Goal: Task Accomplishment & Management: Use online tool/utility

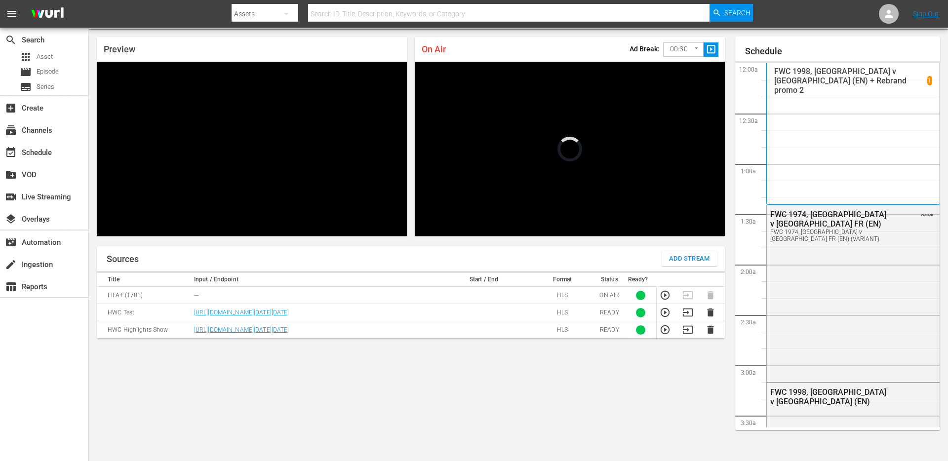
scroll to position [1420, 0]
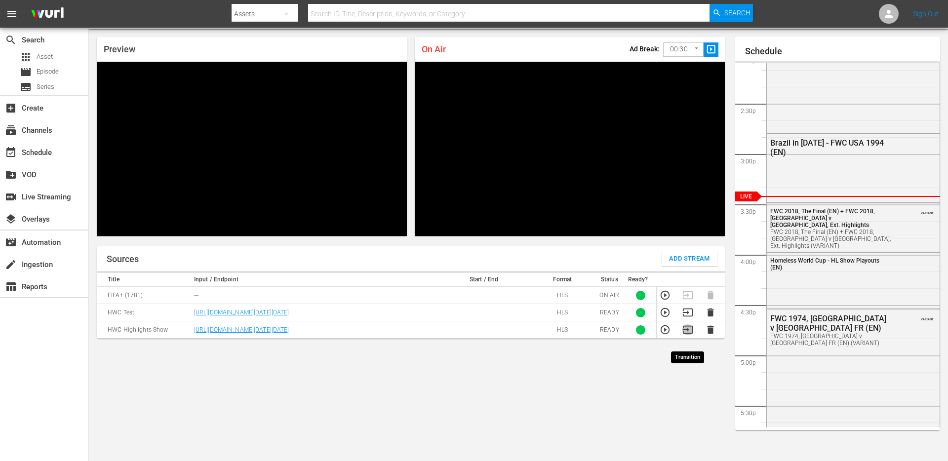
click at [687, 335] on icon "button" at bounding box center [687, 329] width 11 height 11
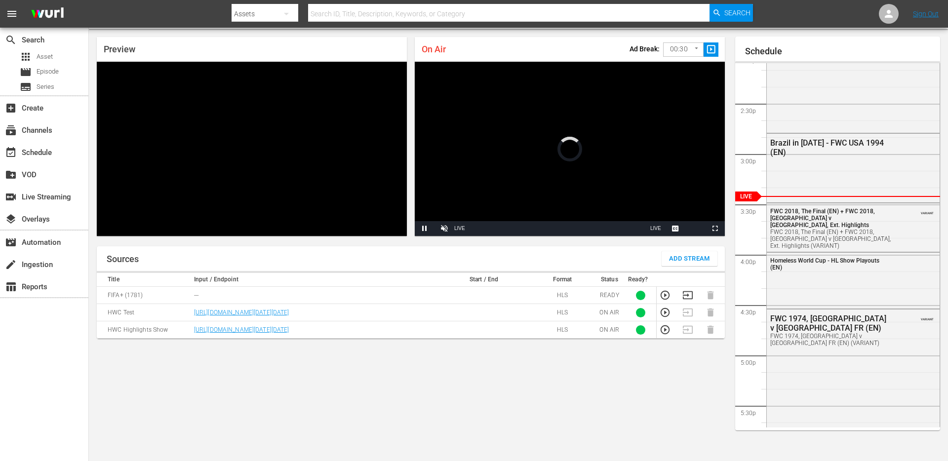
click at [688, 295] on icon "button" at bounding box center [688, 295] width 10 height 8
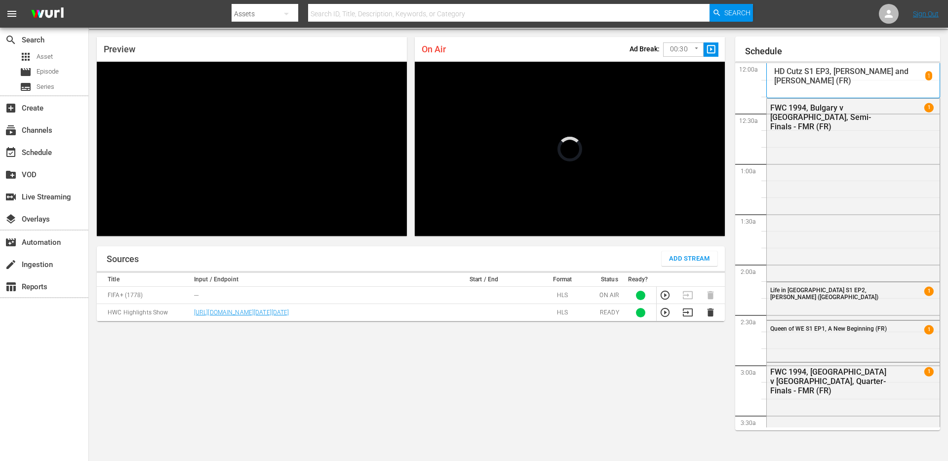
scroll to position [1383, 0]
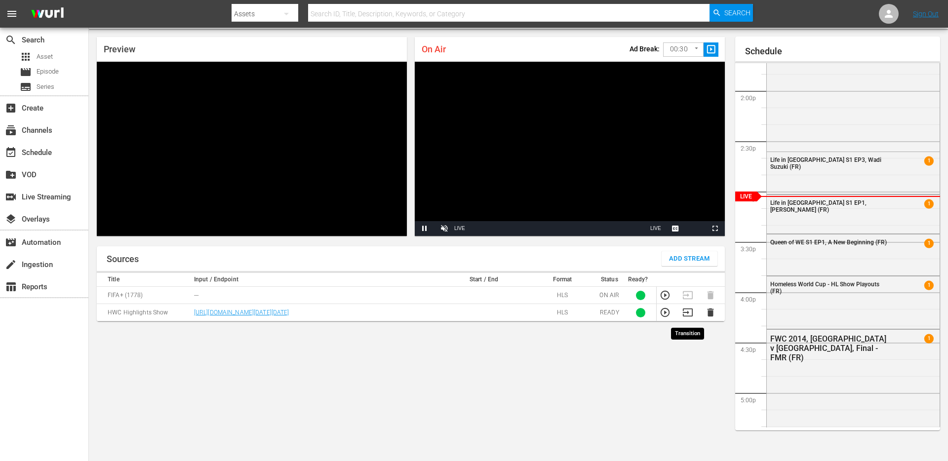
click at [686, 318] on icon "button" at bounding box center [687, 312] width 11 height 11
click at [688, 297] on icon "button" at bounding box center [687, 295] width 11 height 11
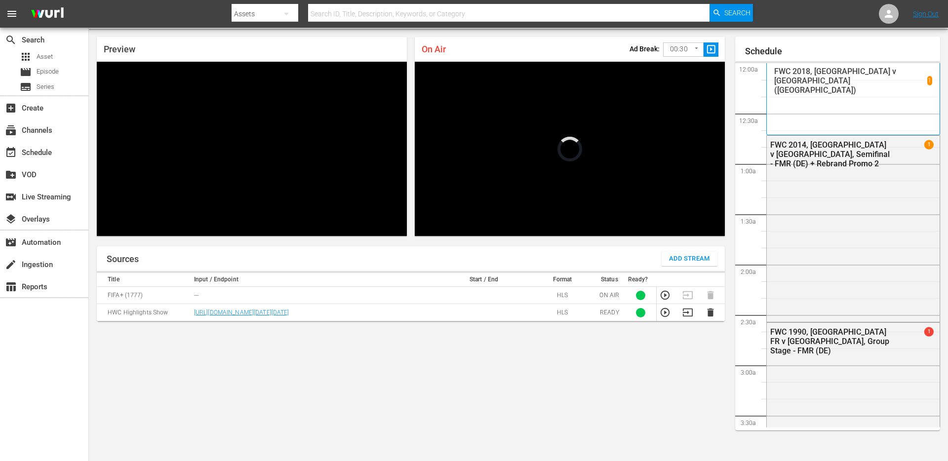
scroll to position [1383, 0]
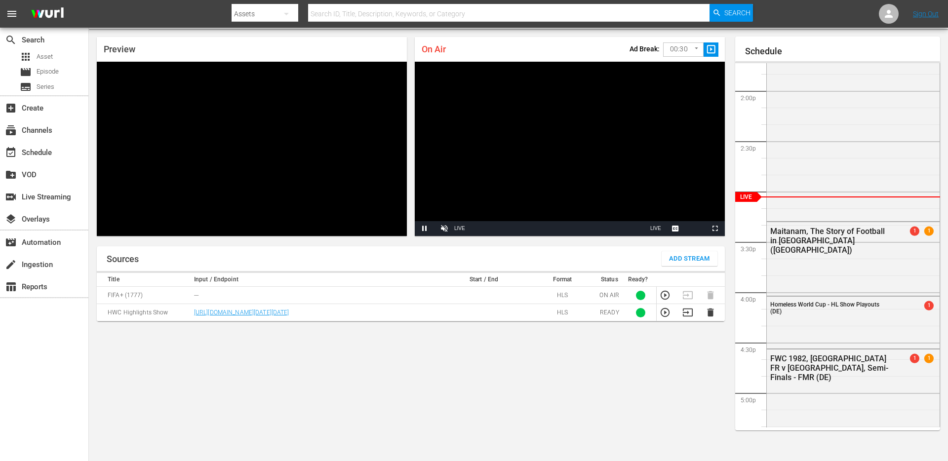
click at [689, 315] on icon "button" at bounding box center [687, 312] width 11 height 11
click at [690, 298] on icon "button" at bounding box center [687, 295] width 11 height 11
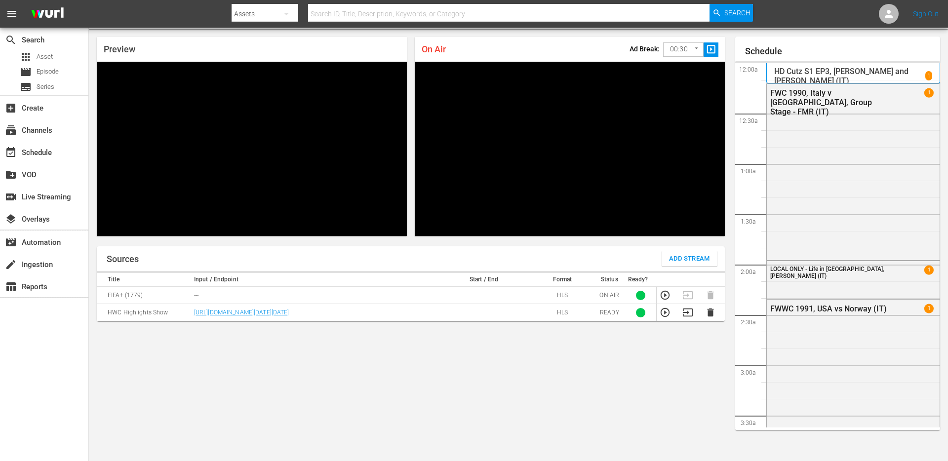
scroll to position [1383, 0]
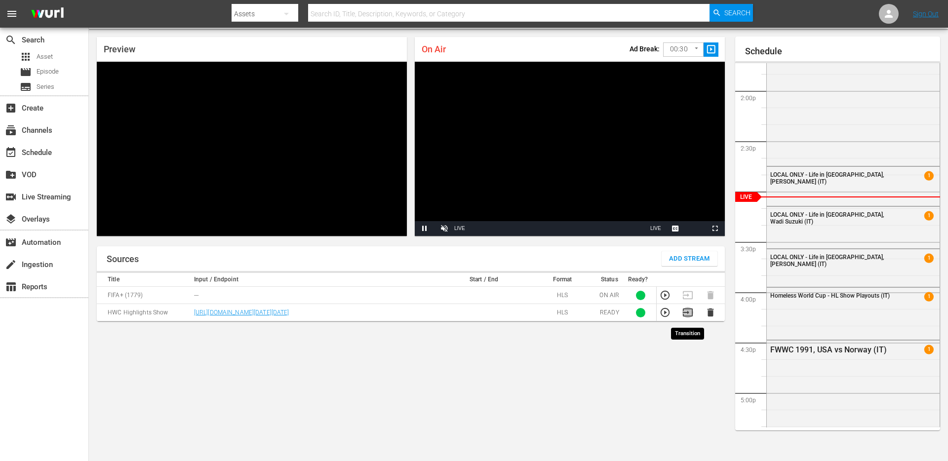
click at [688, 314] on icon "button" at bounding box center [687, 312] width 11 height 11
click at [692, 294] on icon "button" at bounding box center [688, 295] width 10 height 8
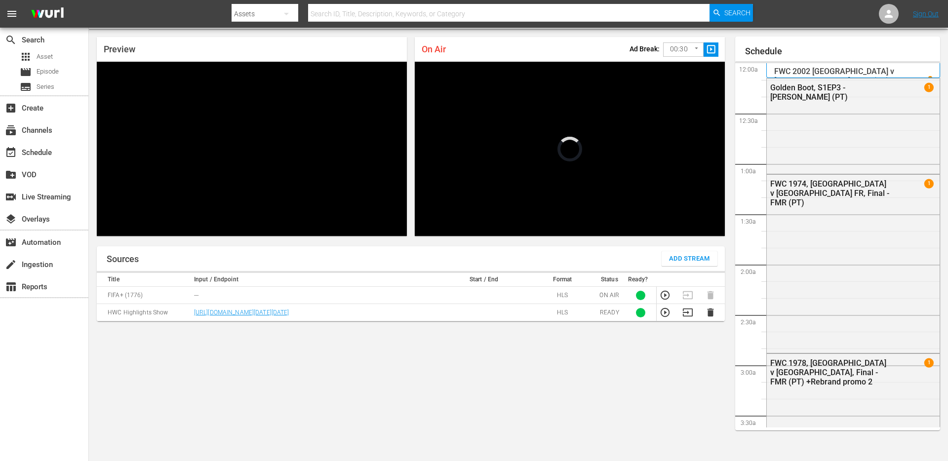
scroll to position [1383, 0]
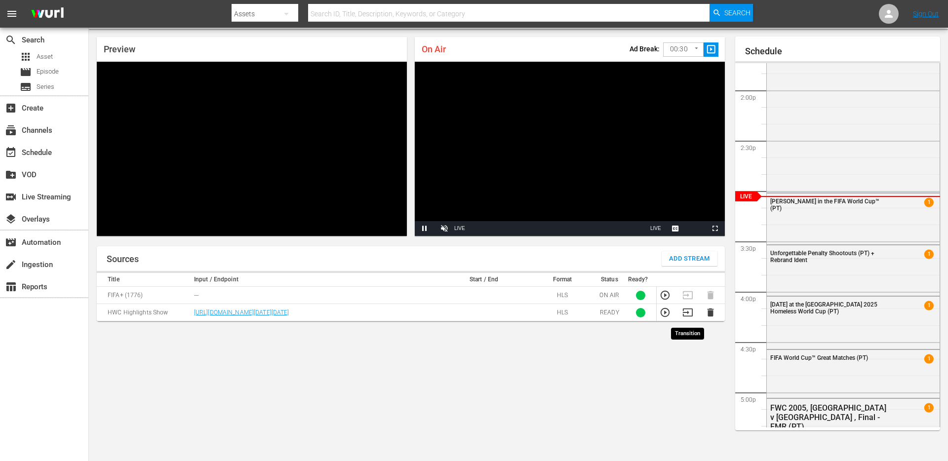
click at [686, 318] on icon "button" at bounding box center [687, 312] width 11 height 11
click at [684, 295] on icon "button" at bounding box center [688, 295] width 10 height 8
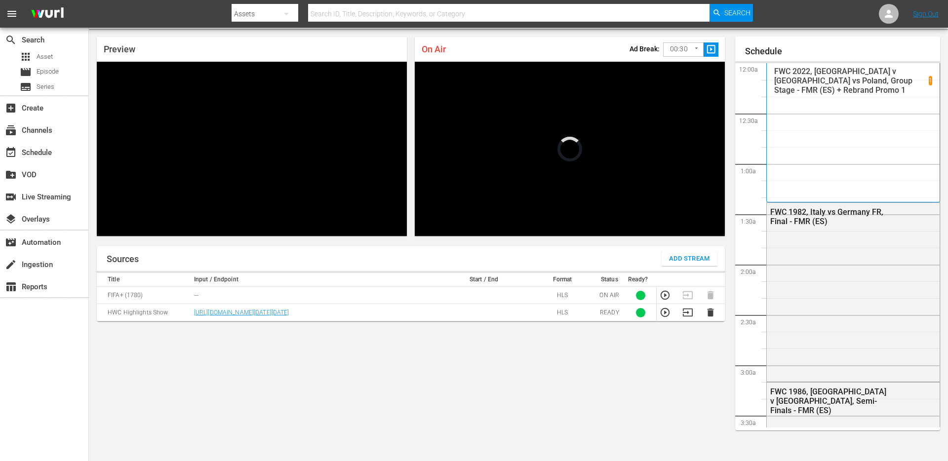
scroll to position [1383, 0]
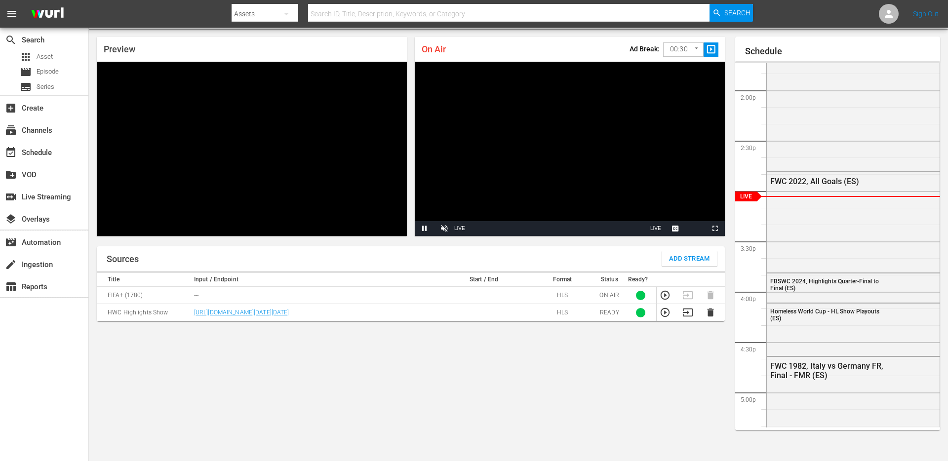
click at [690, 316] on icon "button" at bounding box center [687, 312] width 11 height 11
click at [685, 295] on icon "button" at bounding box center [687, 295] width 11 height 11
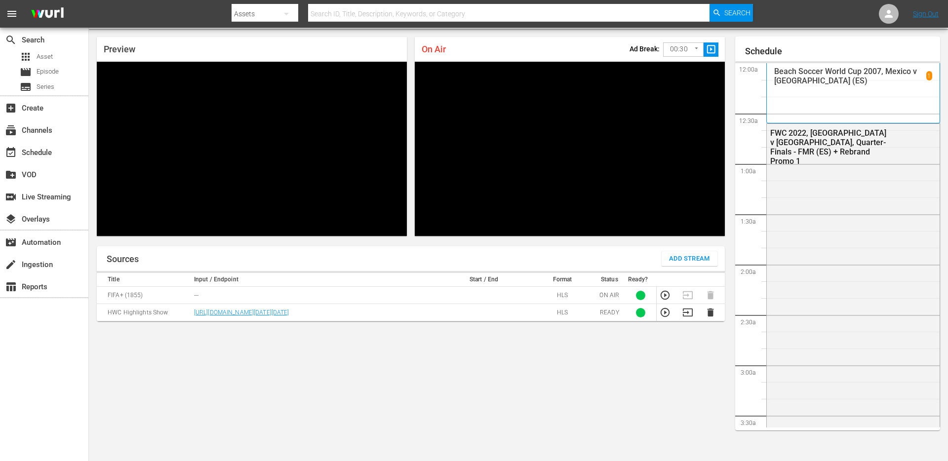
scroll to position [1383, 0]
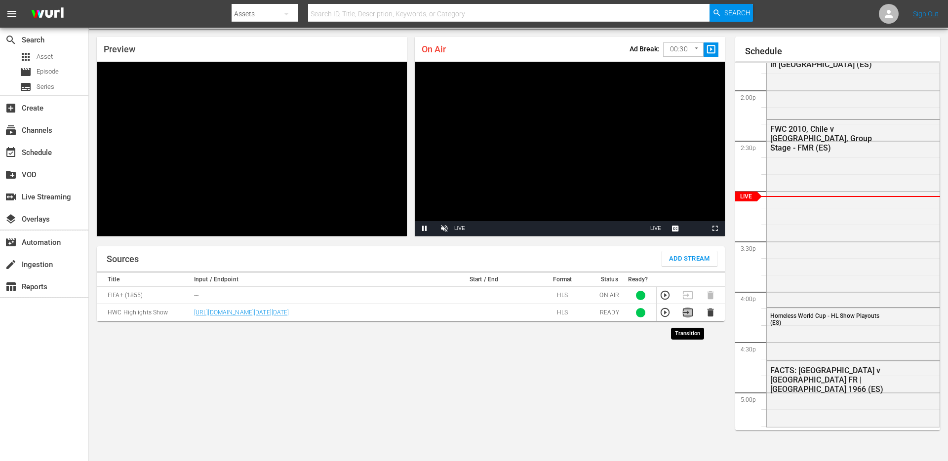
click at [691, 318] on icon "button" at bounding box center [687, 312] width 11 height 11
click at [687, 294] on icon "button" at bounding box center [688, 295] width 10 height 8
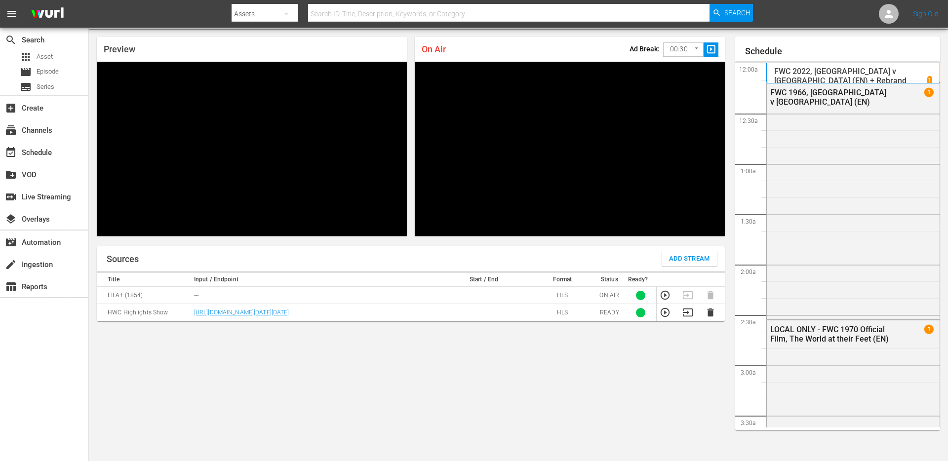
scroll to position [678, 0]
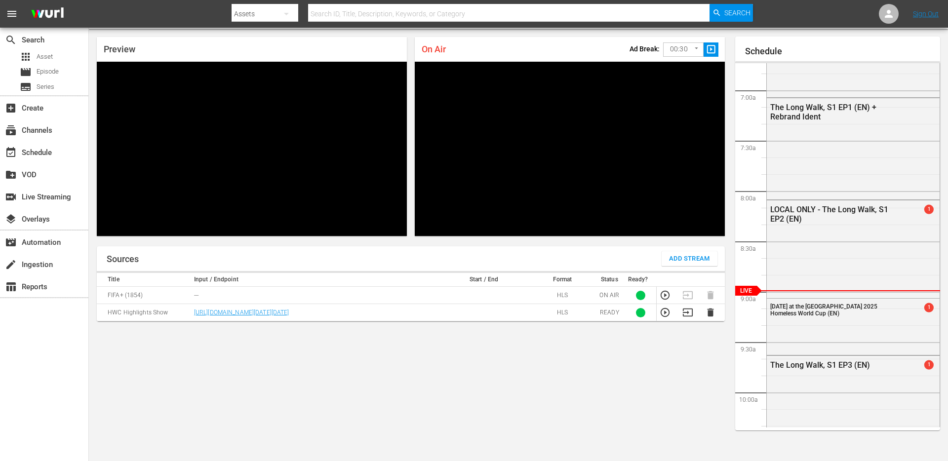
click at [690, 318] on icon "button" at bounding box center [687, 312] width 11 height 11
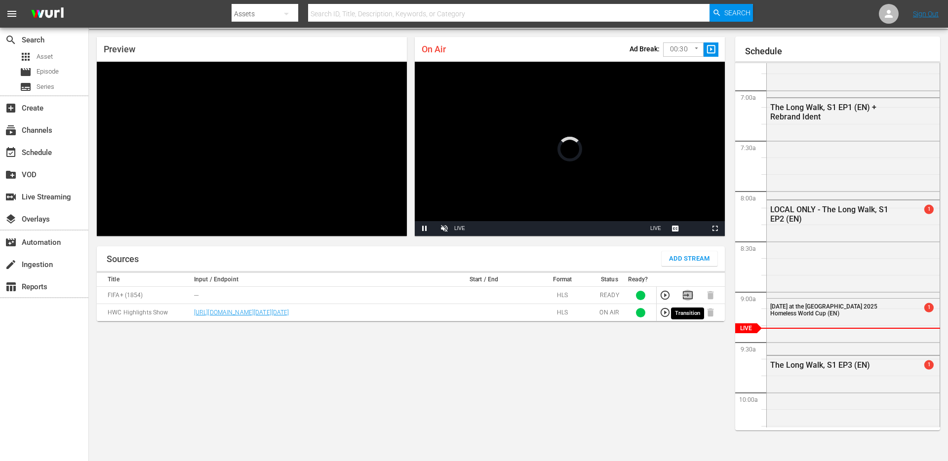
click at [690, 295] on icon "button" at bounding box center [687, 295] width 11 height 11
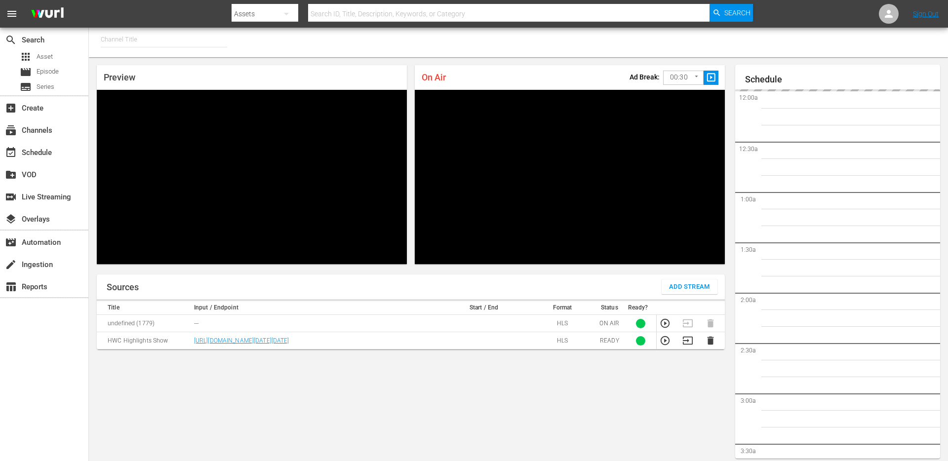
type input "FIFA+ Italian Local (1779)"
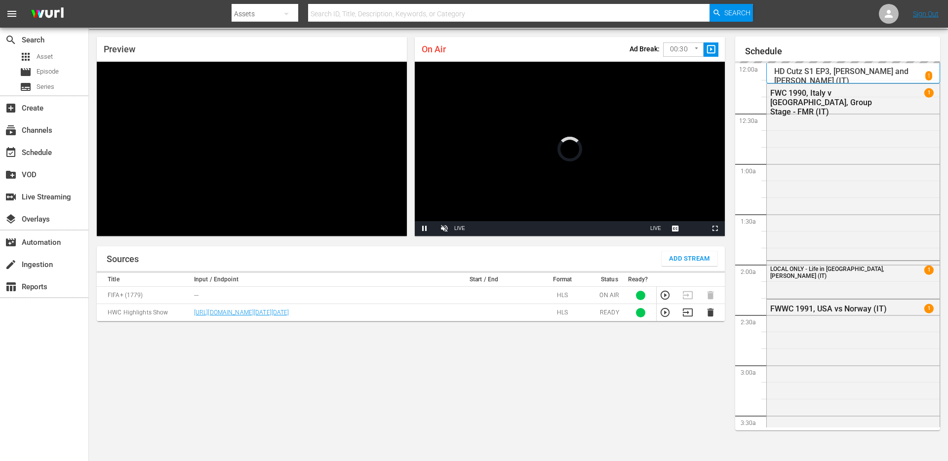
scroll to position [1470, 0]
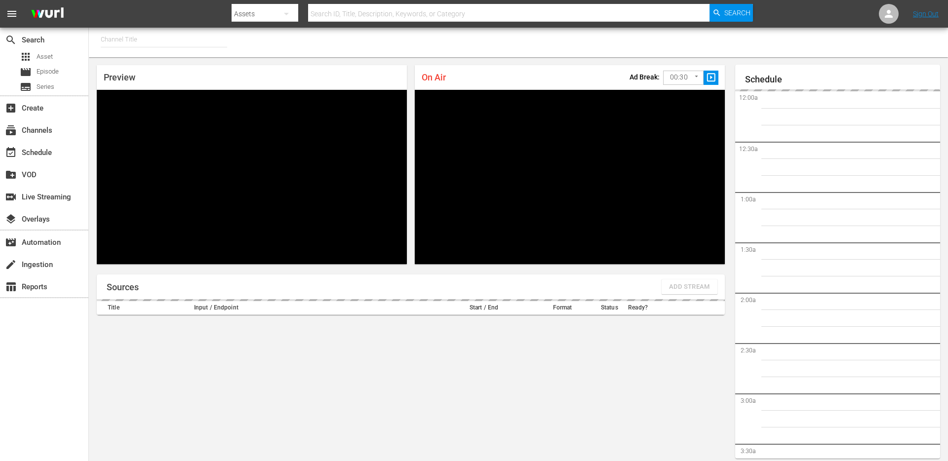
type input "FIFA+ [DEMOGRAPHIC_DATA] Local (1778)"
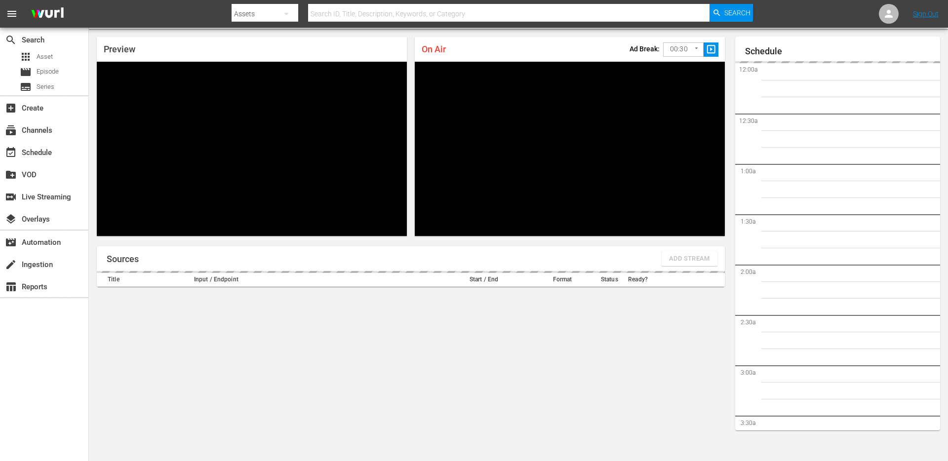
scroll to position [1470, 0]
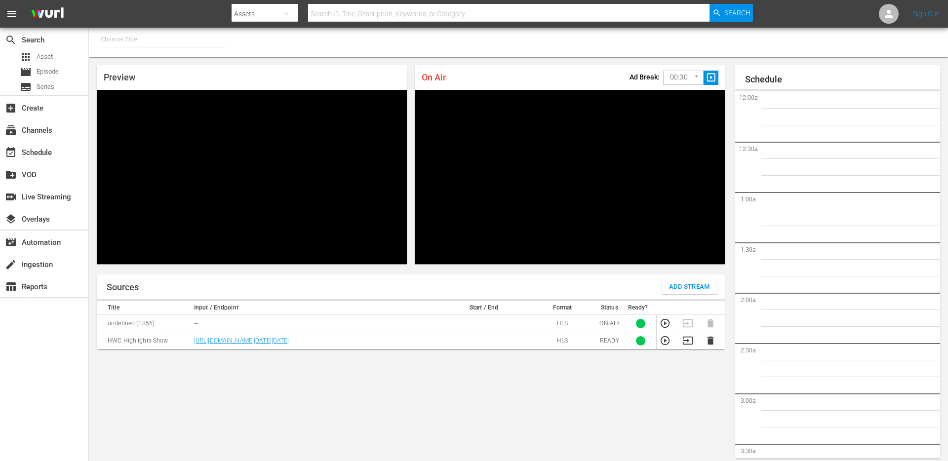
type input "FIFA+ [DEMOGRAPHIC_DATA]-Local-MX (1855)"
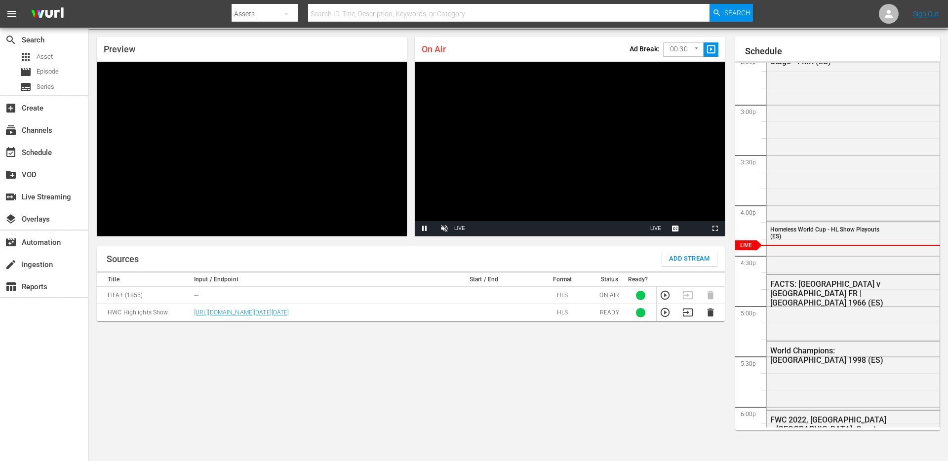
scroll to position [28, 0]
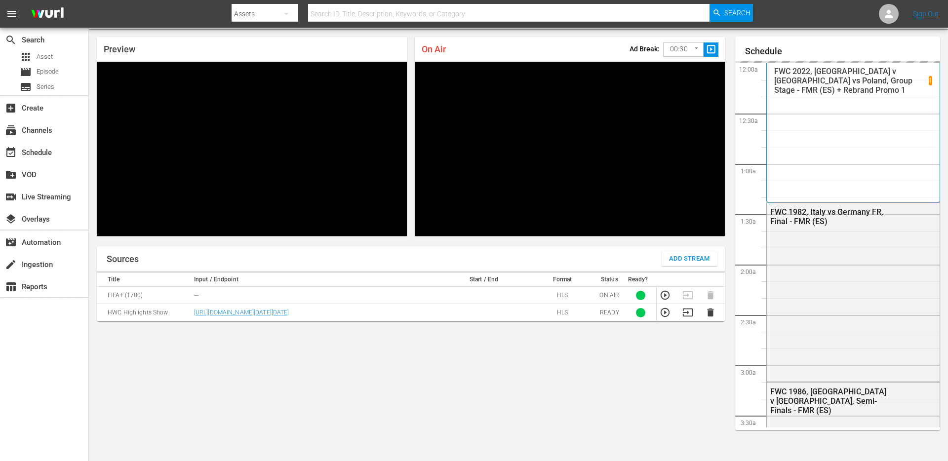
scroll to position [1470, 0]
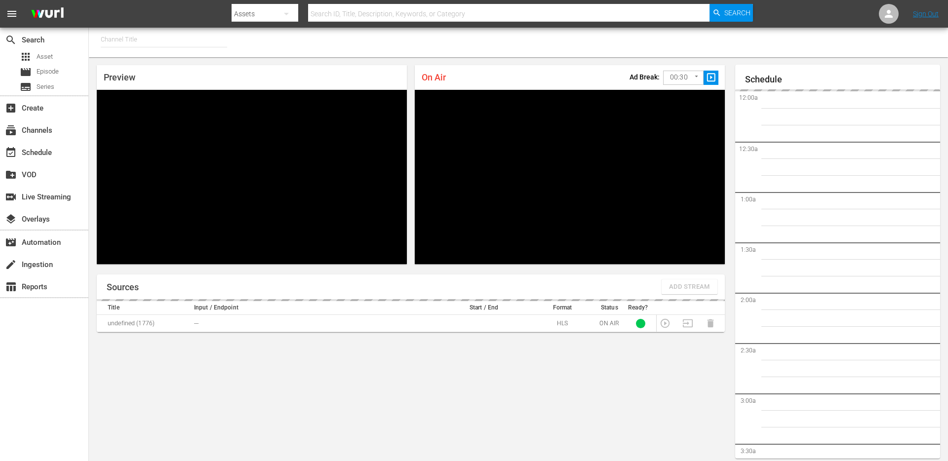
type input "FIFA+ [DEMOGRAPHIC_DATA] Local (1776)"
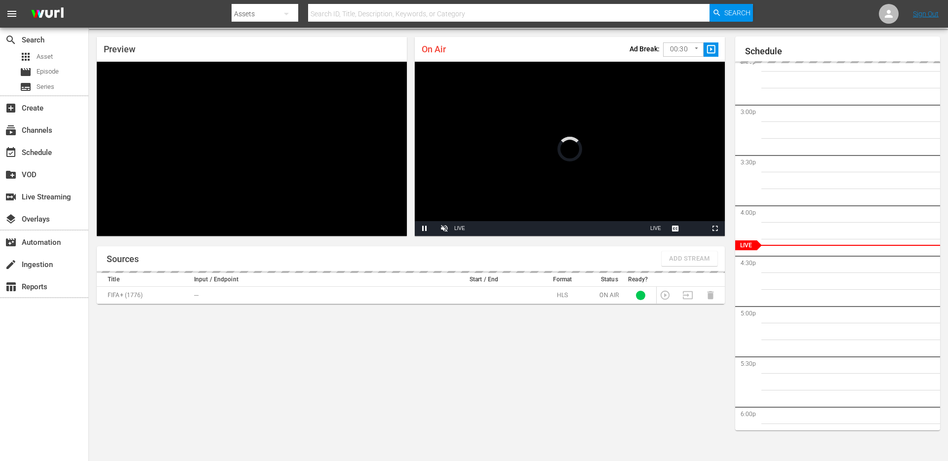
scroll to position [28, 0]
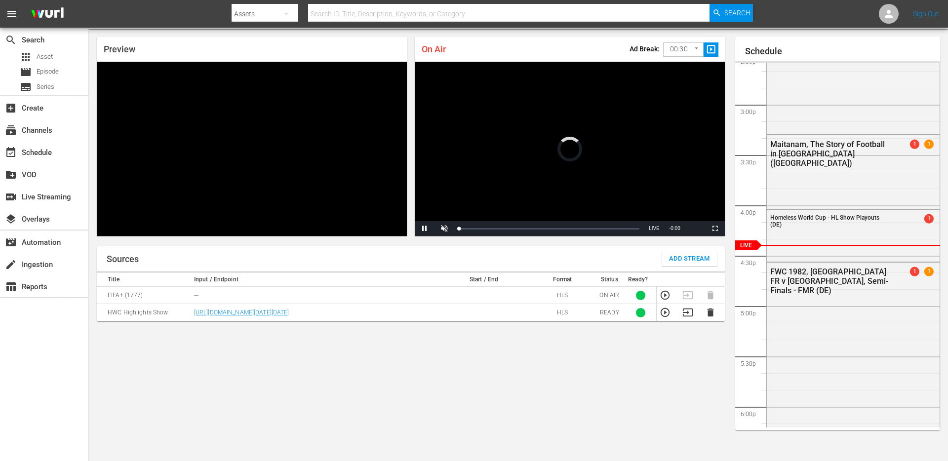
scroll to position [28, 0]
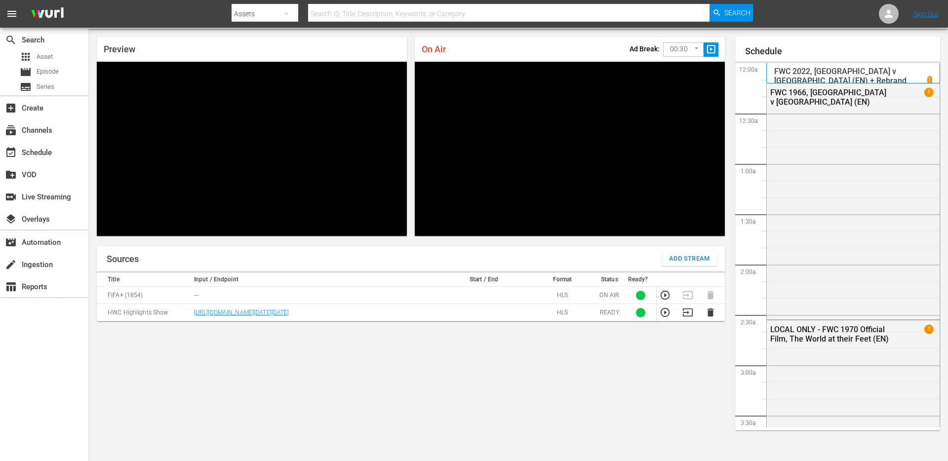
scroll to position [28, 0]
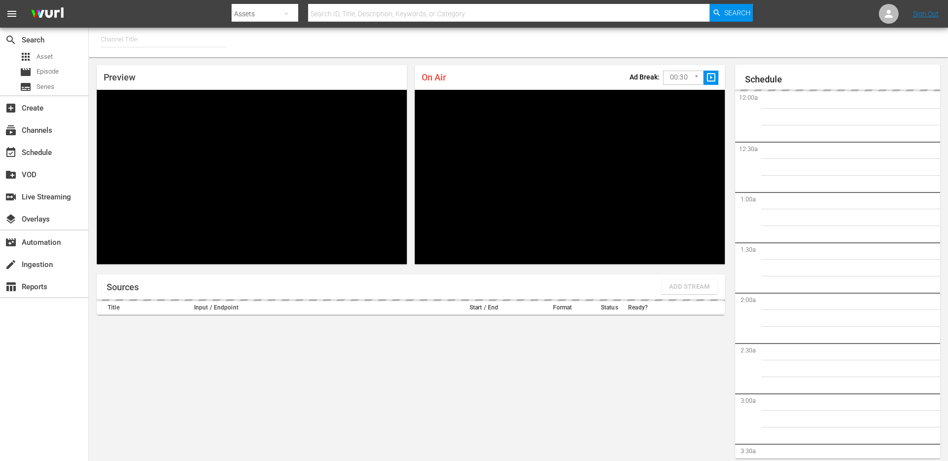
type input "FIFA+ English Global (1781)"
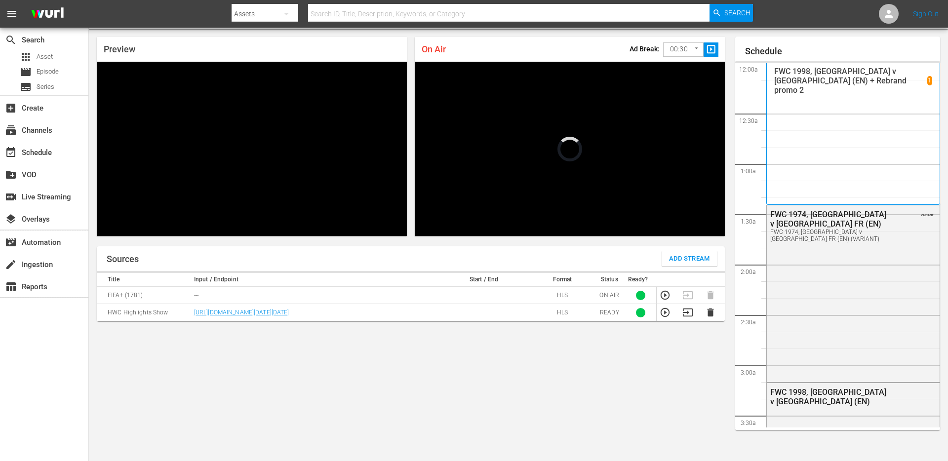
scroll to position [1470, 0]
